Goal: Information Seeking & Learning: Learn about a topic

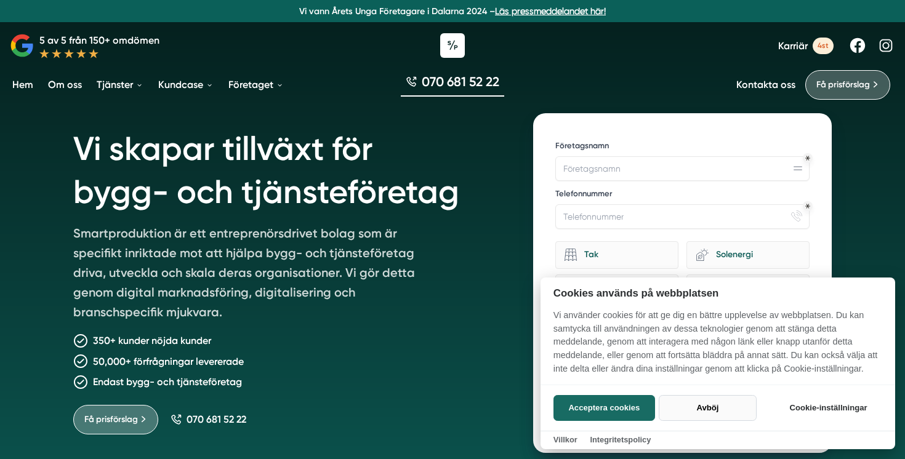
click at [700, 409] on button "Avböj" at bounding box center [707, 408] width 98 height 26
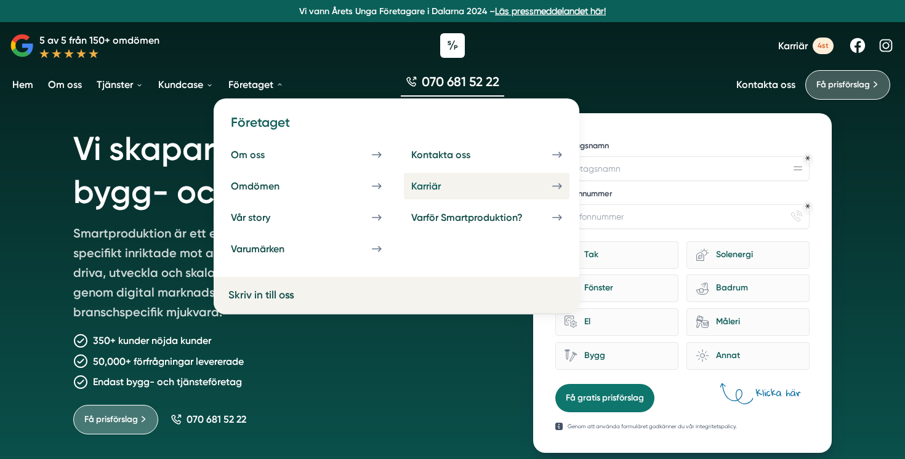
click at [424, 185] on div "Karriär" at bounding box center [440, 186] width 59 height 12
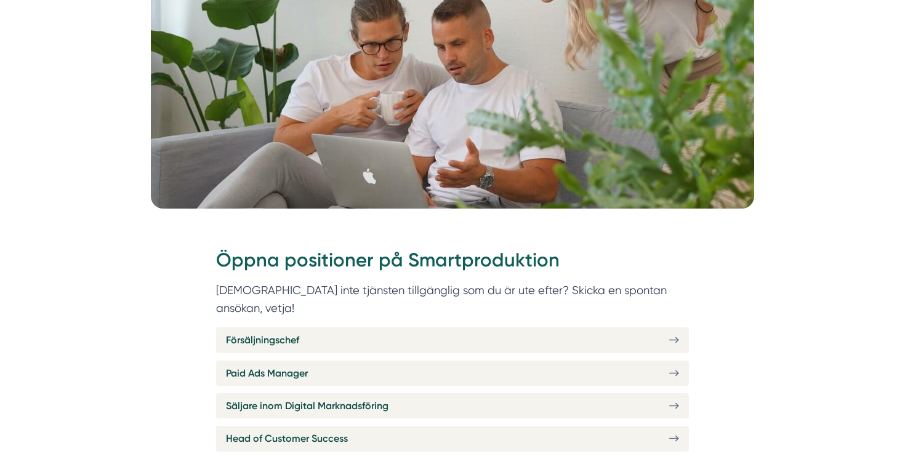
scroll to position [322, 0]
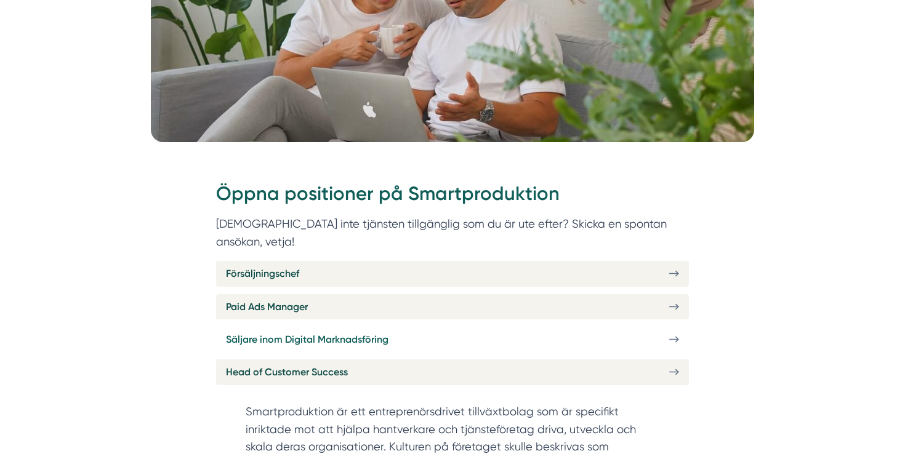
click at [503, 327] on link "Säljare inom Digital Marknadsföring" at bounding box center [452, 339] width 473 height 25
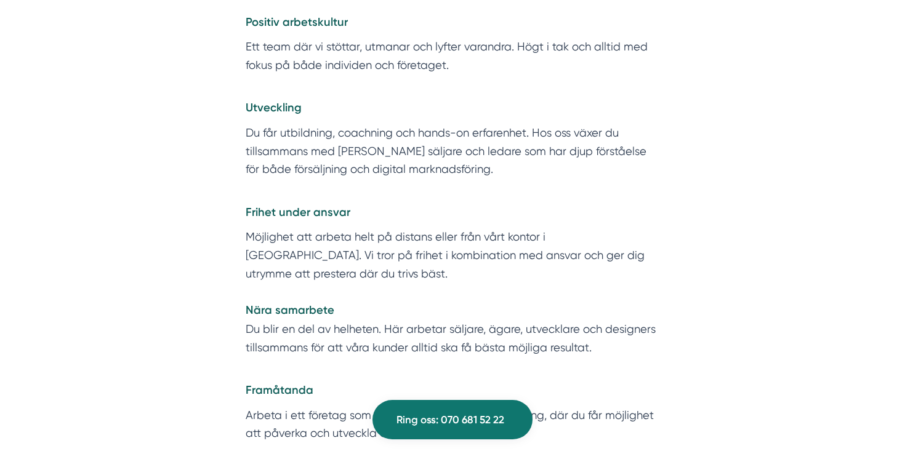
scroll to position [2373, 0]
